Goal: Information Seeking & Learning: Learn about a topic

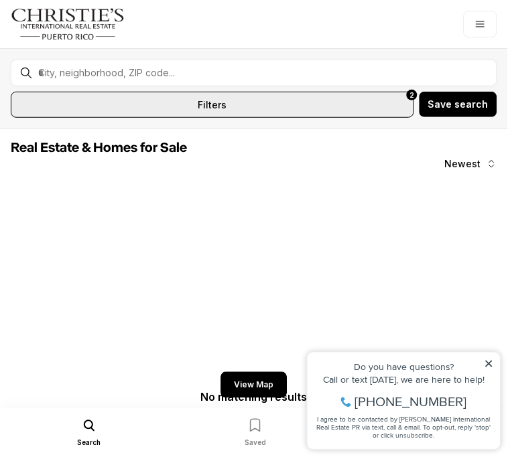
click at [372, 101] on button "All filters 2" at bounding box center [212, 105] width 403 height 26
click at [355, 104] on button "All filters 2" at bounding box center [212, 105] width 403 height 26
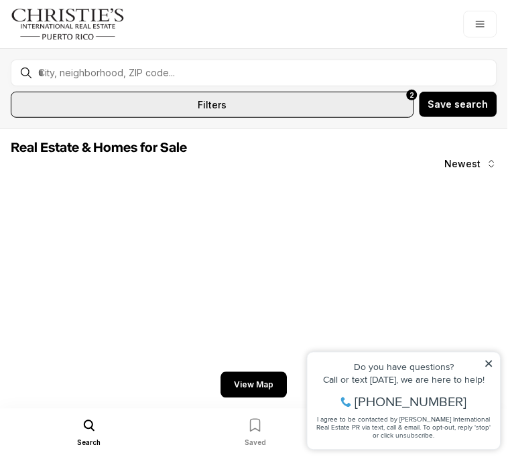
click at [363, 100] on button "All filters 2" at bounding box center [212, 105] width 403 height 26
click at [377, 108] on button "All filters 2" at bounding box center [212, 105] width 403 height 26
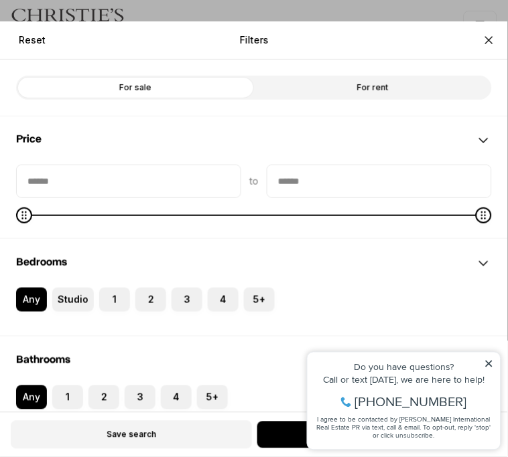
click at [277, 431] on button "No properties" at bounding box center [377, 435] width 240 height 27
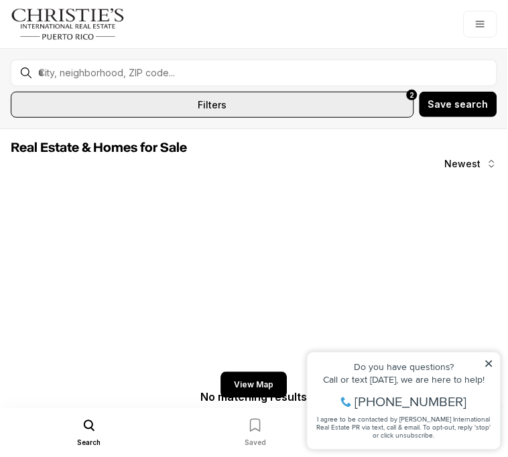
click at [362, 109] on button "All filters 2" at bounding box center [212, 105] width 403 height 26
click at [346, 96] on button "All filters 2" at bounding box center [212, 105] width 403 height 26
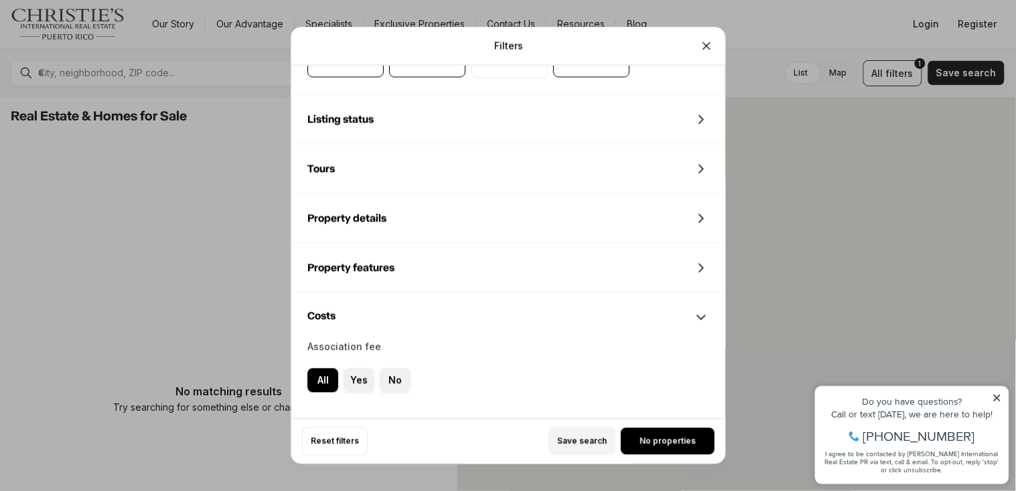
scroll to position [530, 0]
click at [337, 447] on span "Reset filters" at bounding box center [335, 442] width 48 height 11
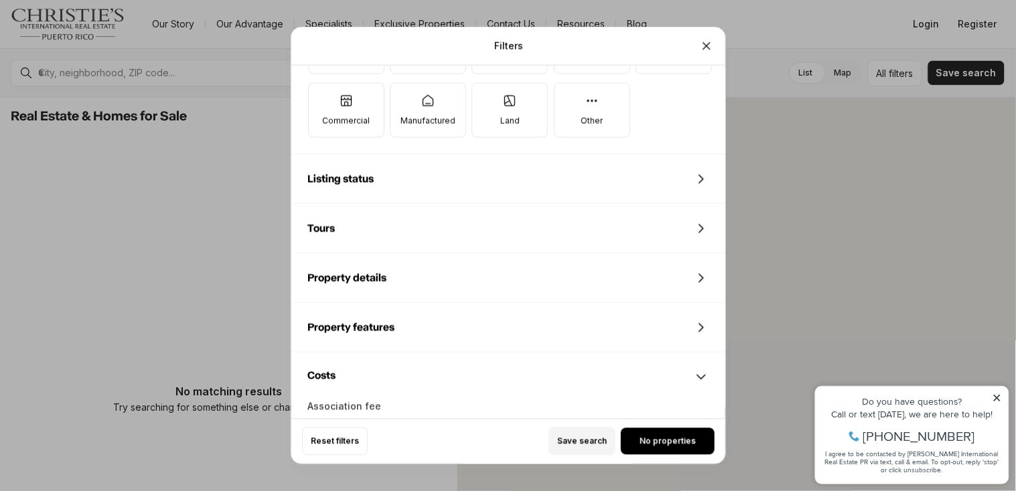
scroll to position [346, 0]
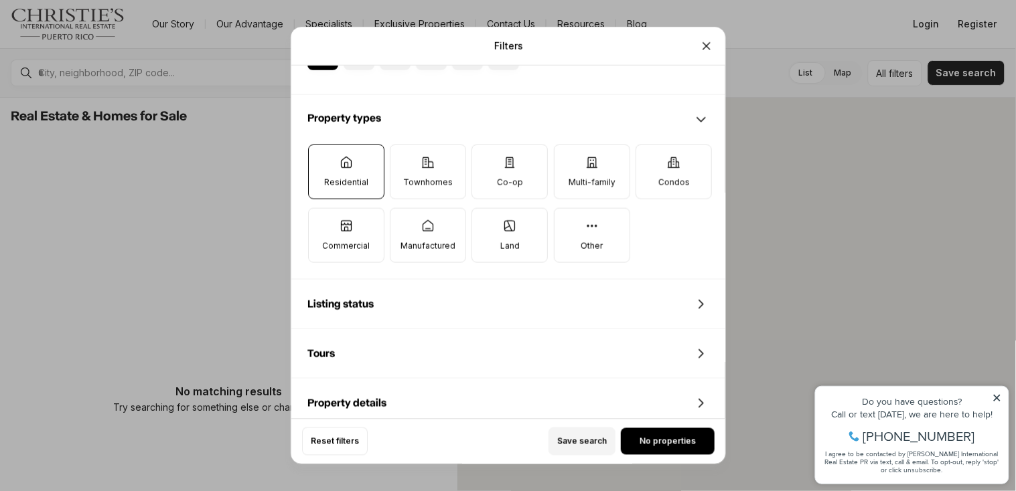
click at [358, 175] on label "Residential" at bounding box center [345, 172] width 76 height 55
click at [321, 159] on button "Residential" at bounding box center [314, 151] width 13 height 13
click at [494, 228] on label "Land" at bounding box center [509, 235] width 76 height 55
click at [485, 222] on button "Land" at bounding box center [478, 215] width 13 height 13
click at [507, 40] on icon "Close" at bounding box center [706, 46] width 13 height 13
